Goal: Find specific page/section: Find specific page/section

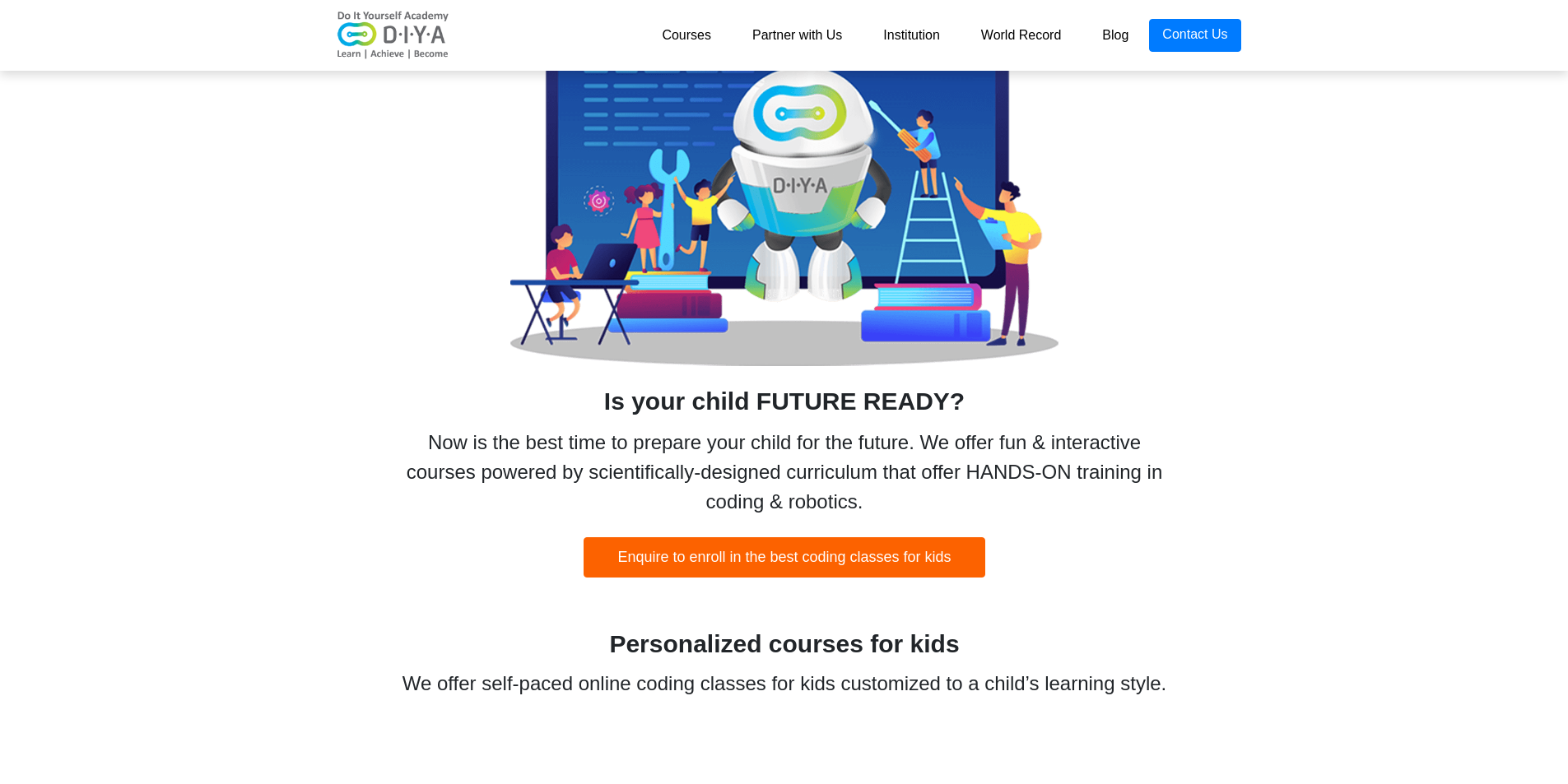
scroll to position [658, 0]
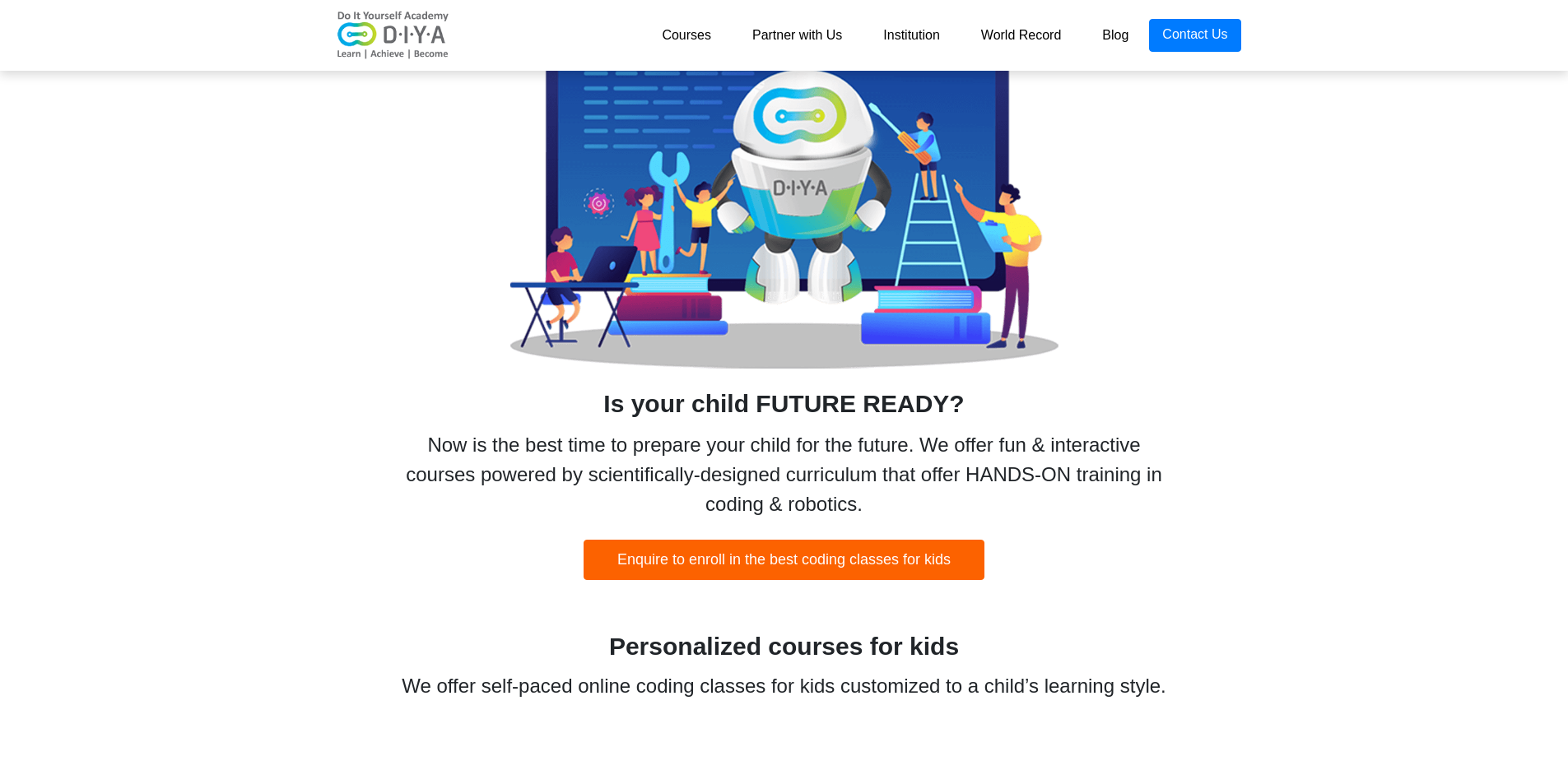
click at [933, 25] on link "Institution" at bounding box center [911, 35] width 97 height 33
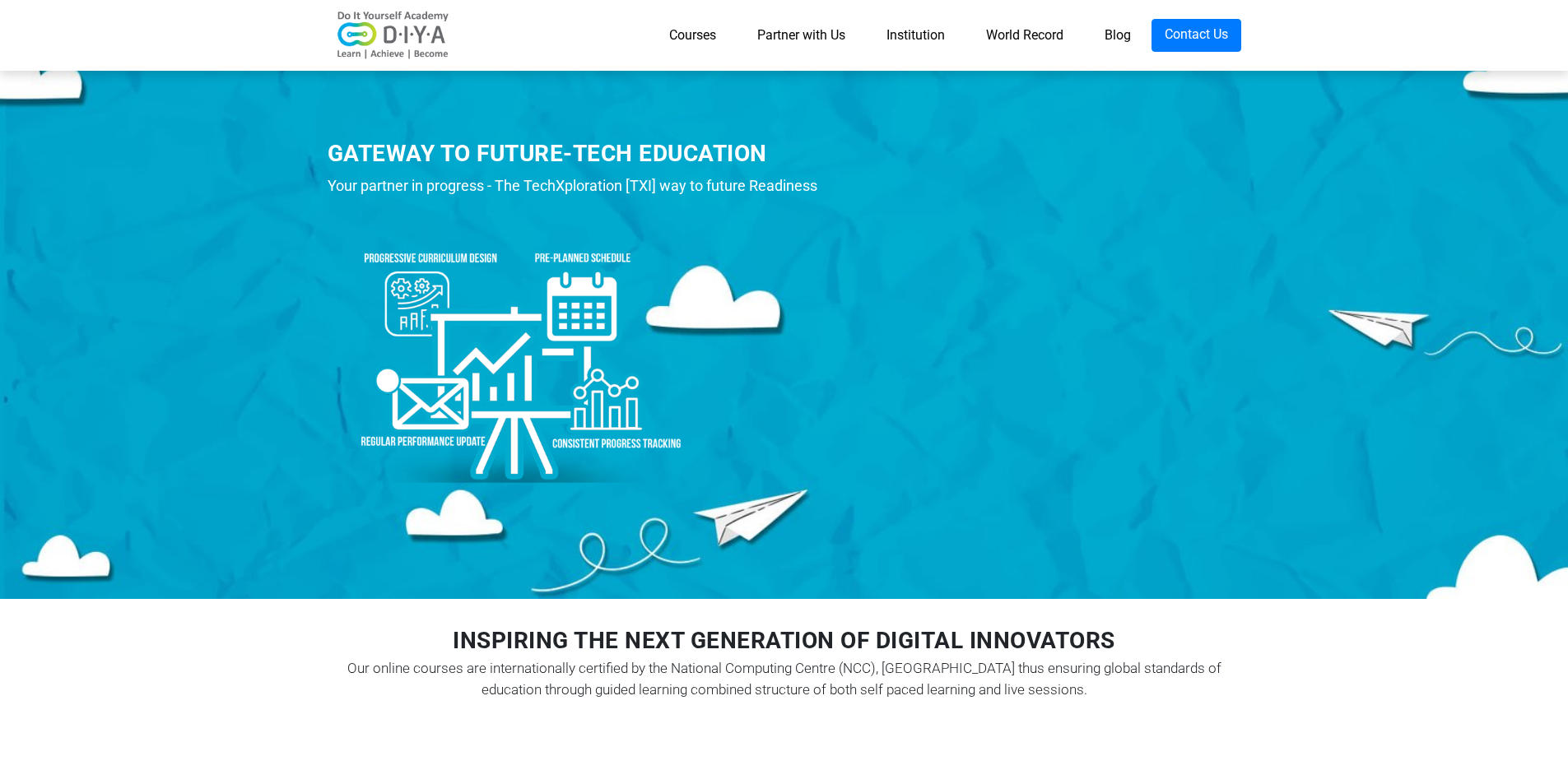
click at [656, 25] on link "Courses" at bounding box center [692, 35] width 88 height 33
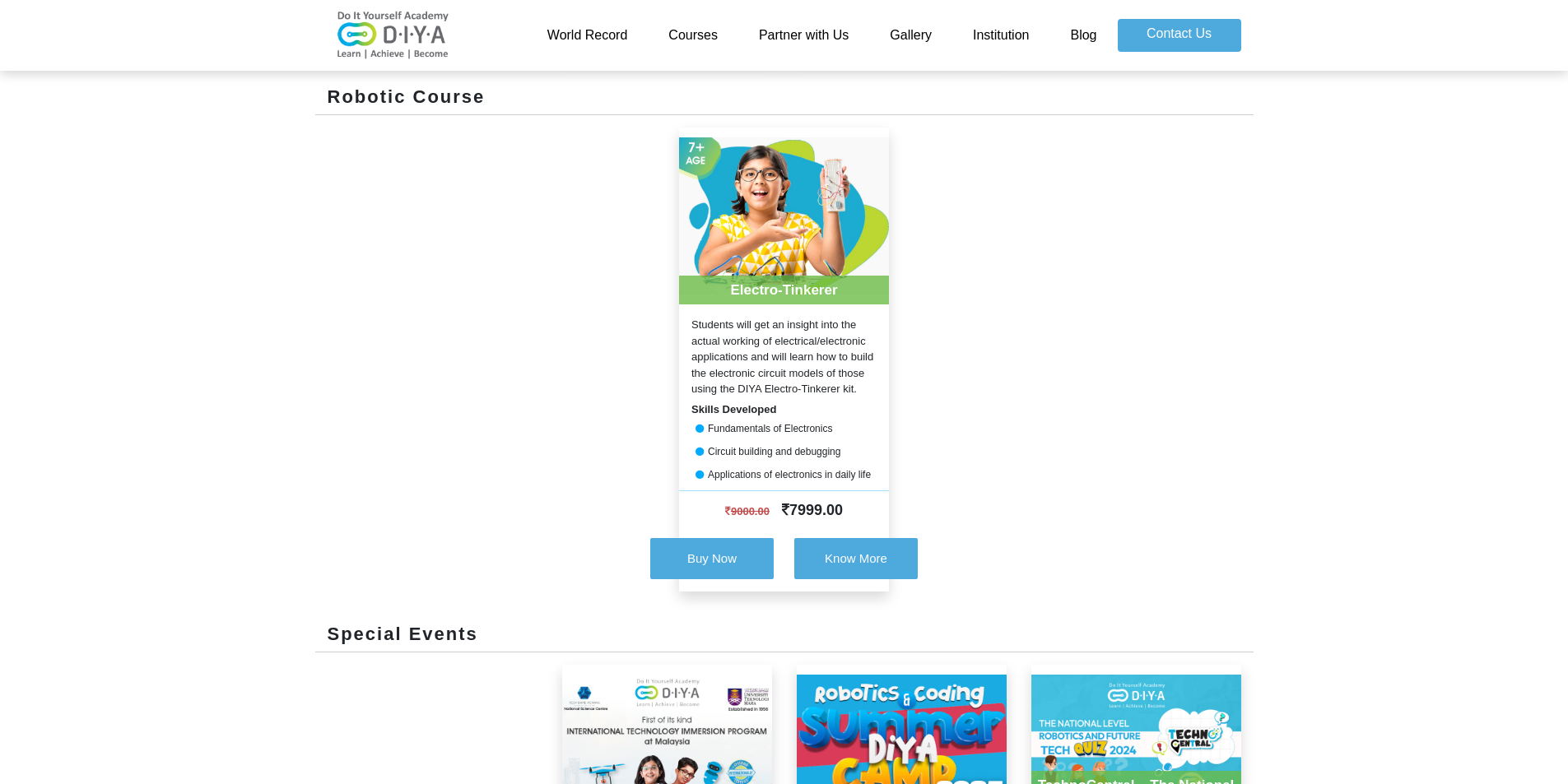
scroll to position [1235, 0]
